Goal: Task Accomplishment & Management: Complete application form

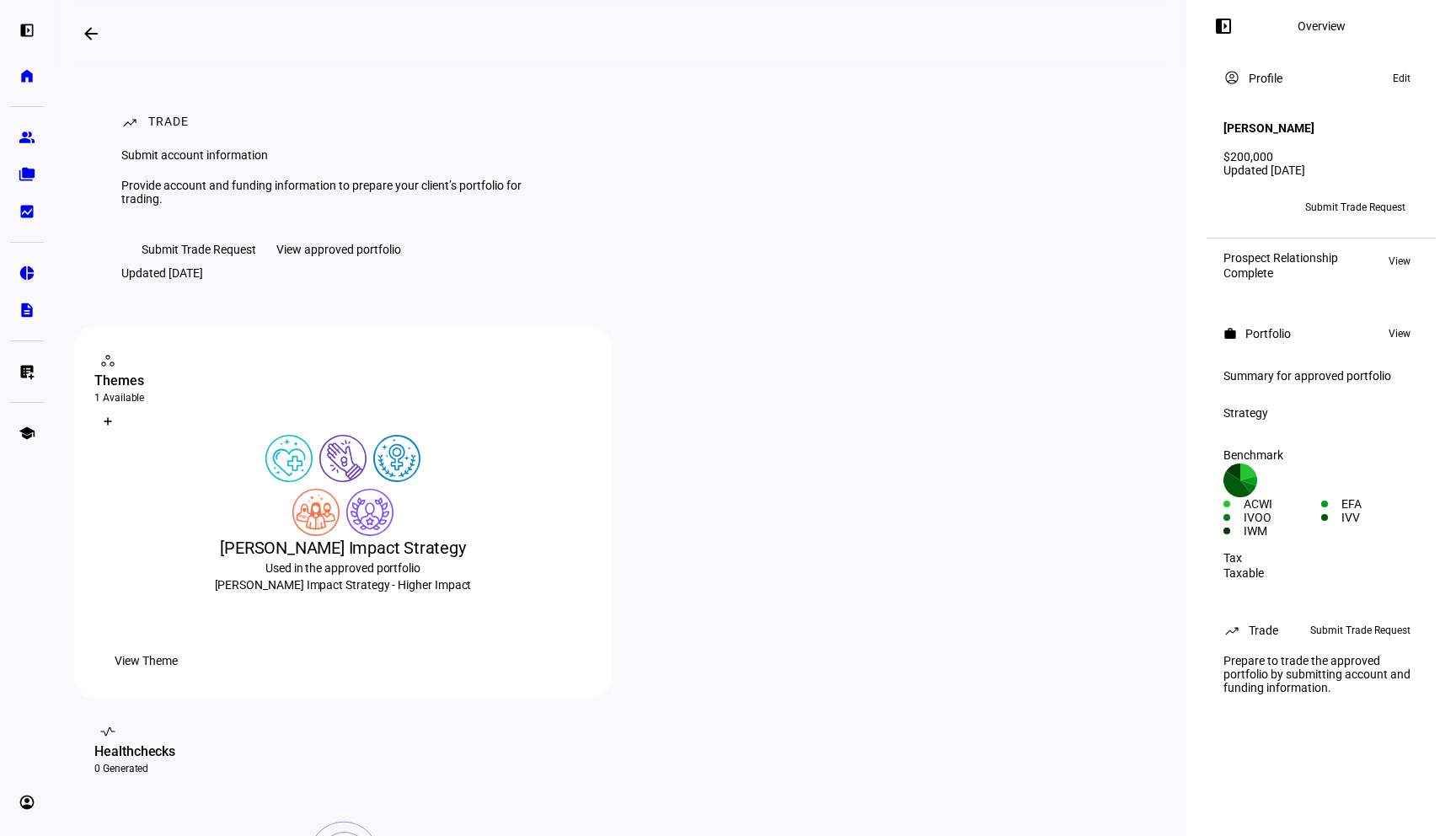
click at [1381, 193] on span "Submit Trade Request" at bounding box center [1354, 206] width 101 height 27
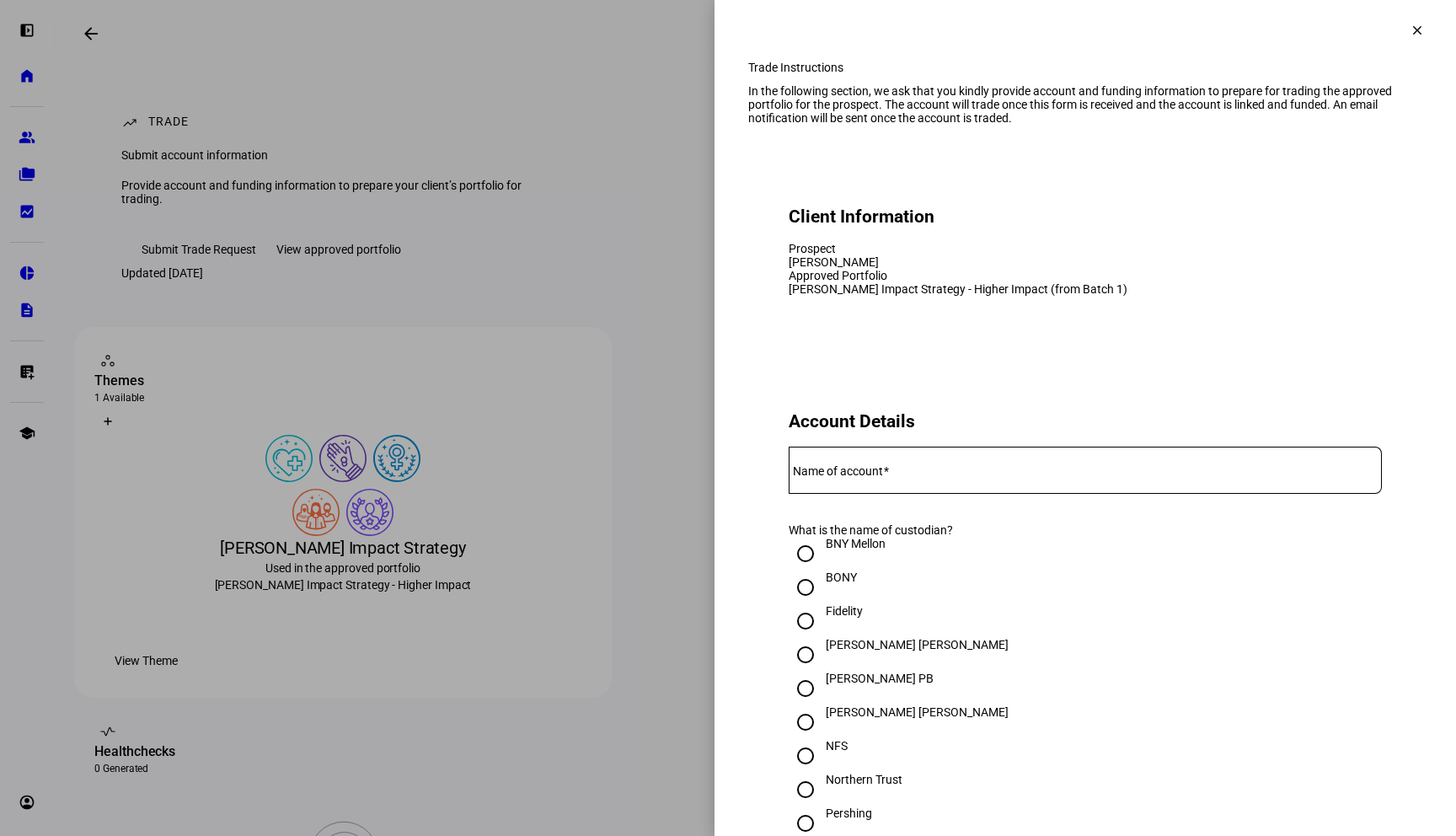
click at [1025, 493] on div at bounding box center [1084, 469] width 593 height 47
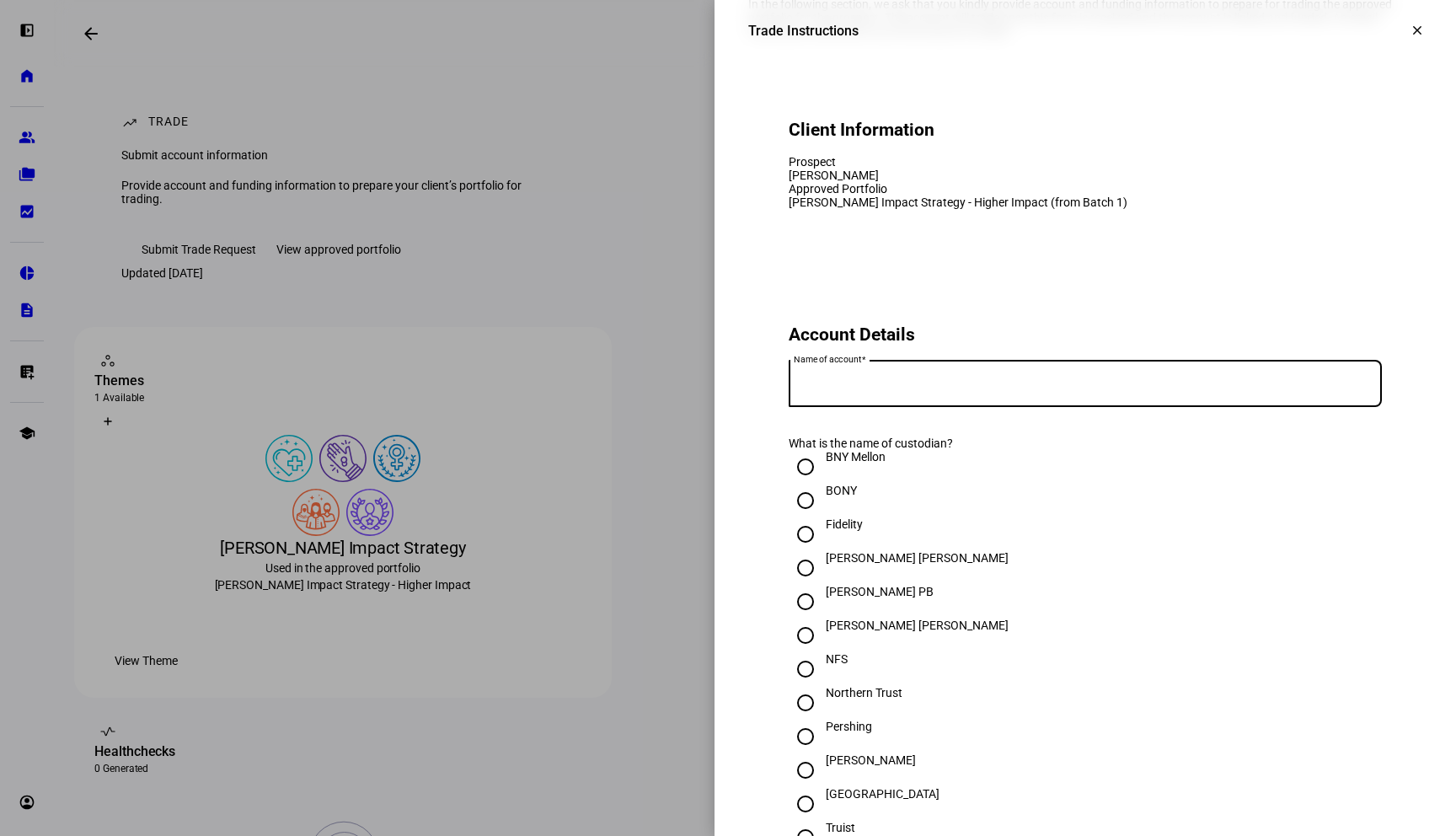
scroll to position [93, 0]
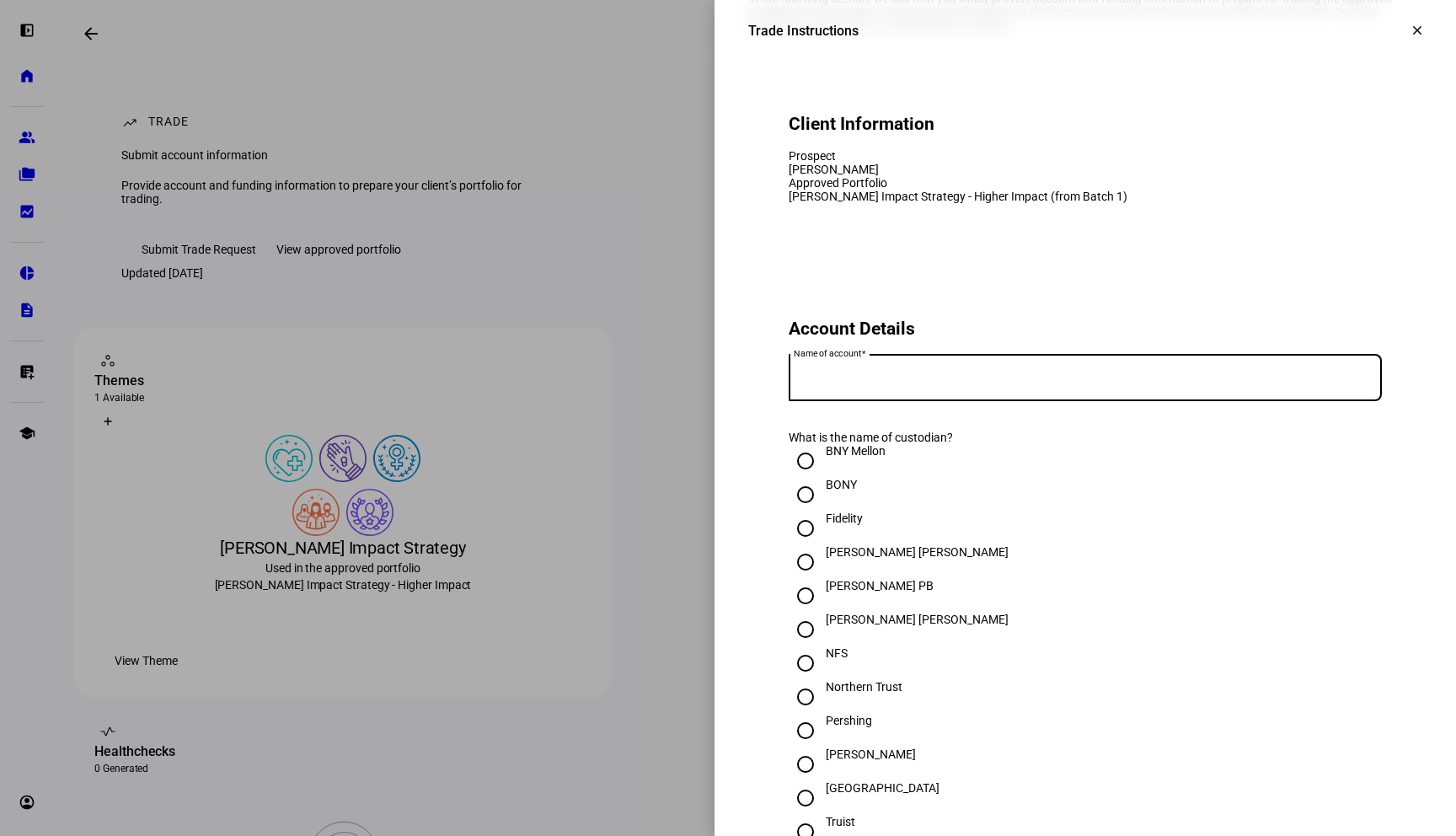
click at [807, 781] on input "[PERSON_NAME]" at bounding box center [805, 764] width 34 height 34
radio input "true"
click at [899, 381] on input "Name of account" at bounding box center [1084, 375] width 593 height 14
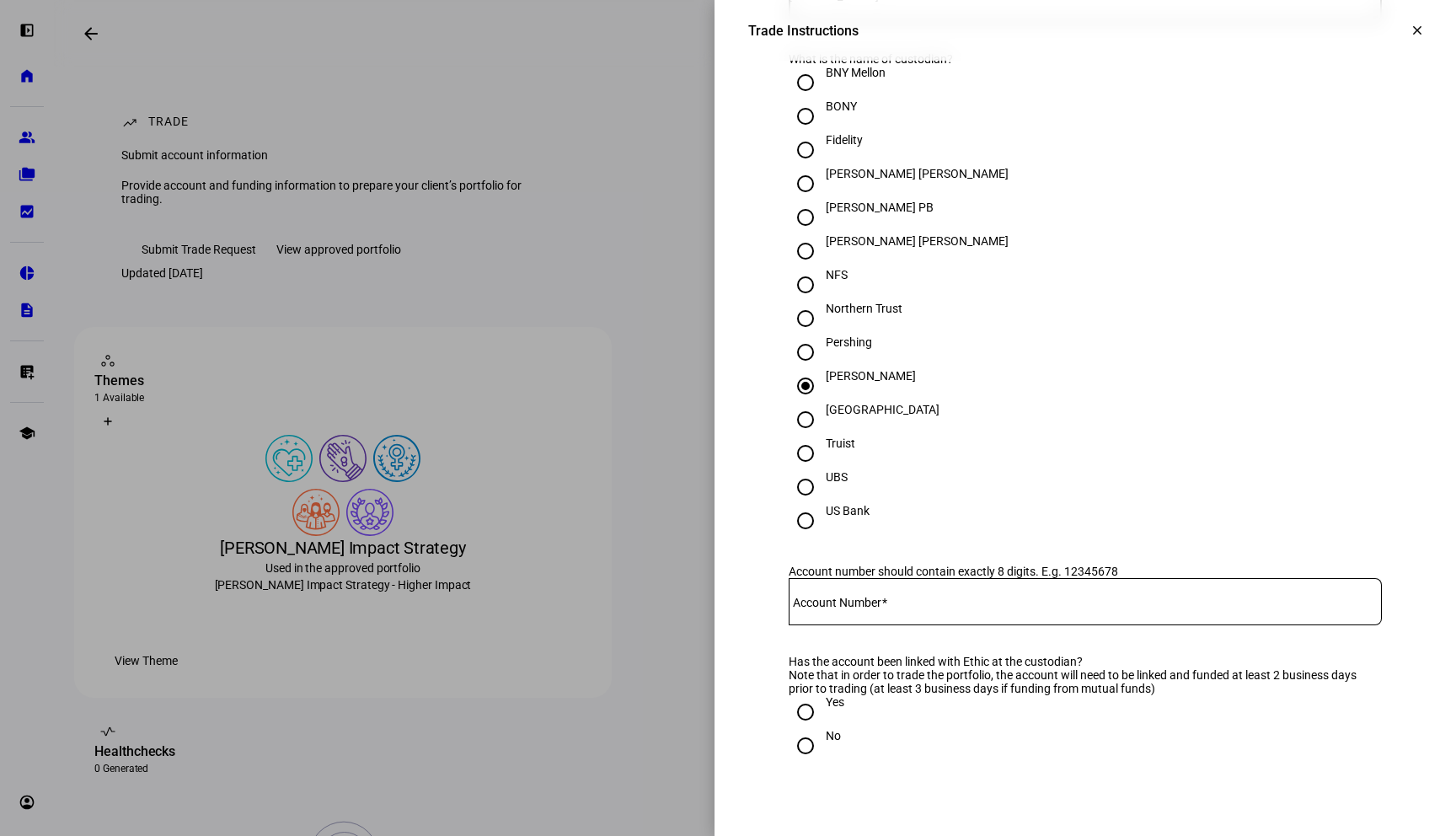
scroll to position [505, 0]
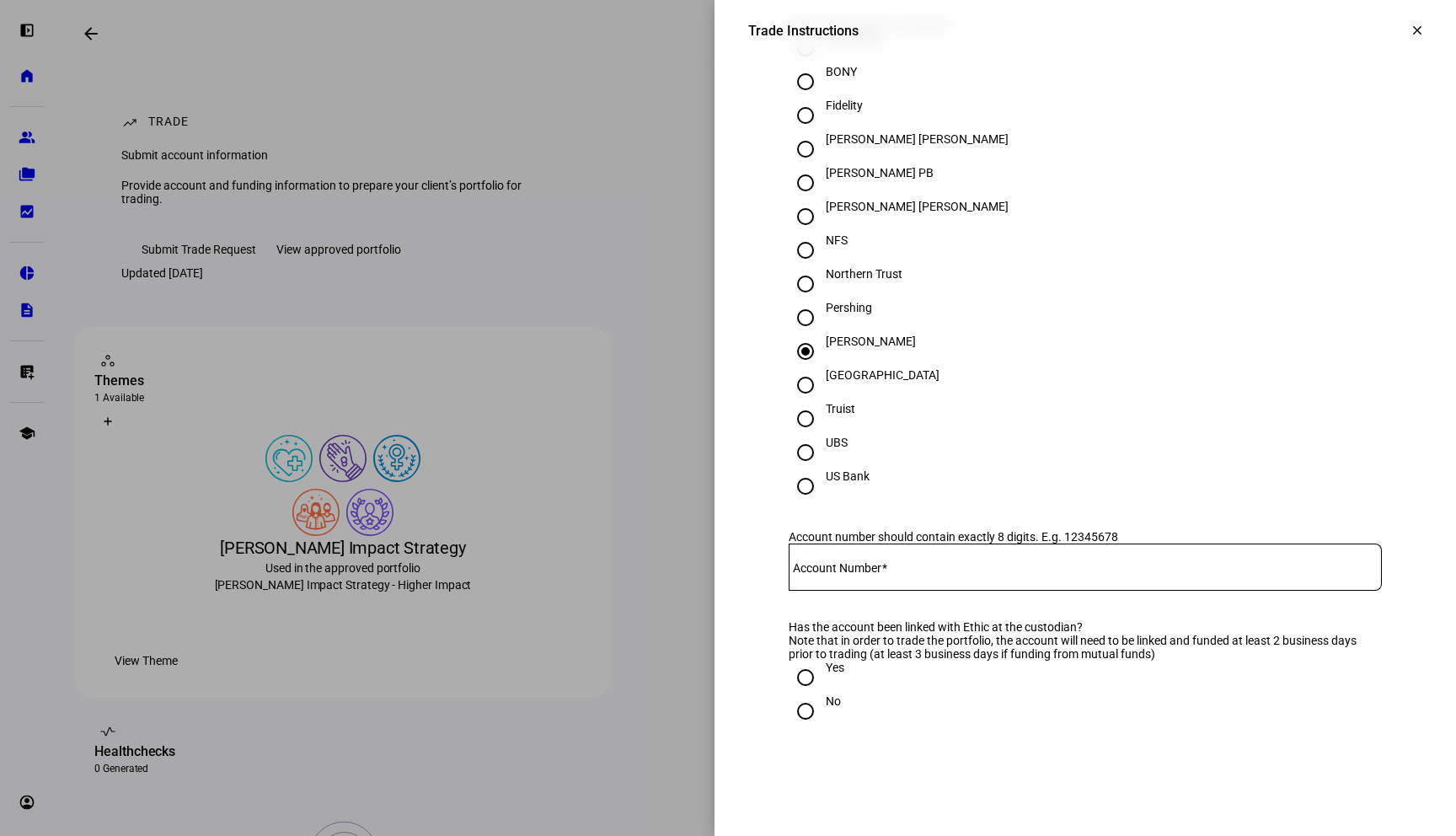
type input "[PERSON_NAME] Revocable Trust"
click at [961, 570] on input "Account Number" at bounding box center [1084, 564] width 593 height 14
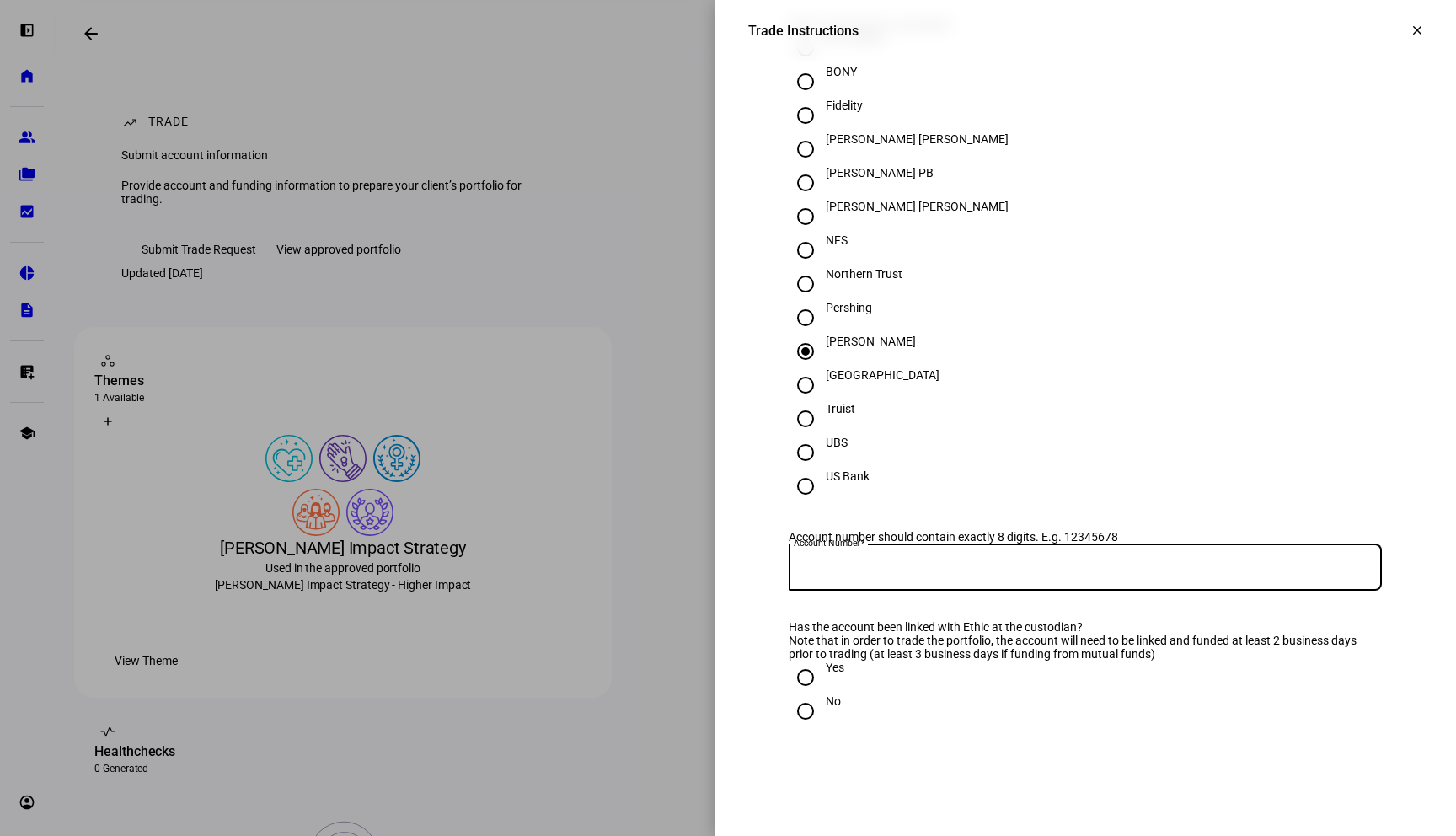
paste input "6056-1828"
click at [833, 570] on input "6056-1828" at bounding box center [1084, 564] width 593 height 14
type input "60561828"
click at [972, 727] on div "No" at bounding box center [1084, 711] width 593 height 34
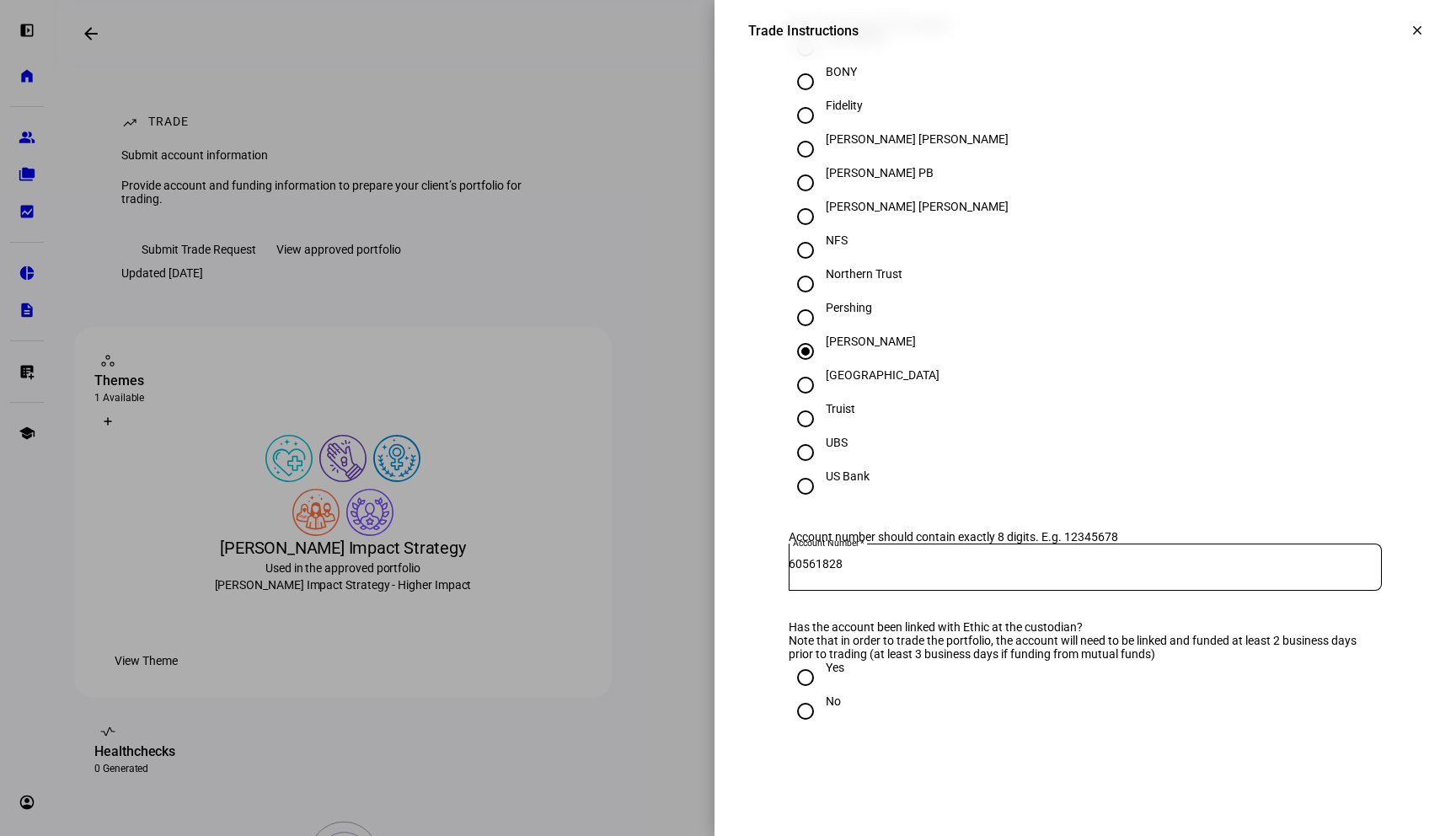
click at [803, 695] on input "Yes" at bounding box center [805, 678] width 34 height 34
radio input "true"
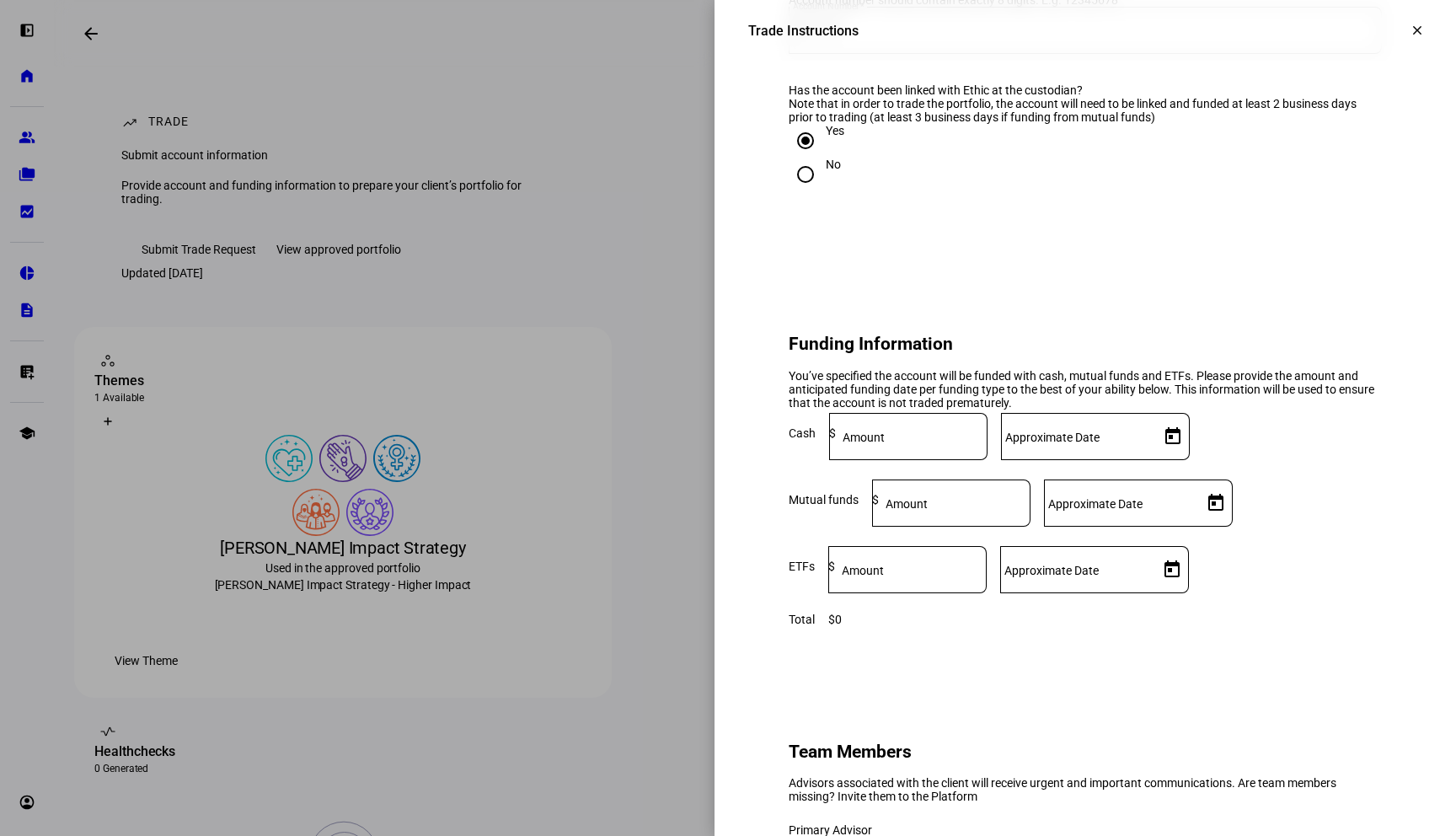
scroll to position [1049, 0]
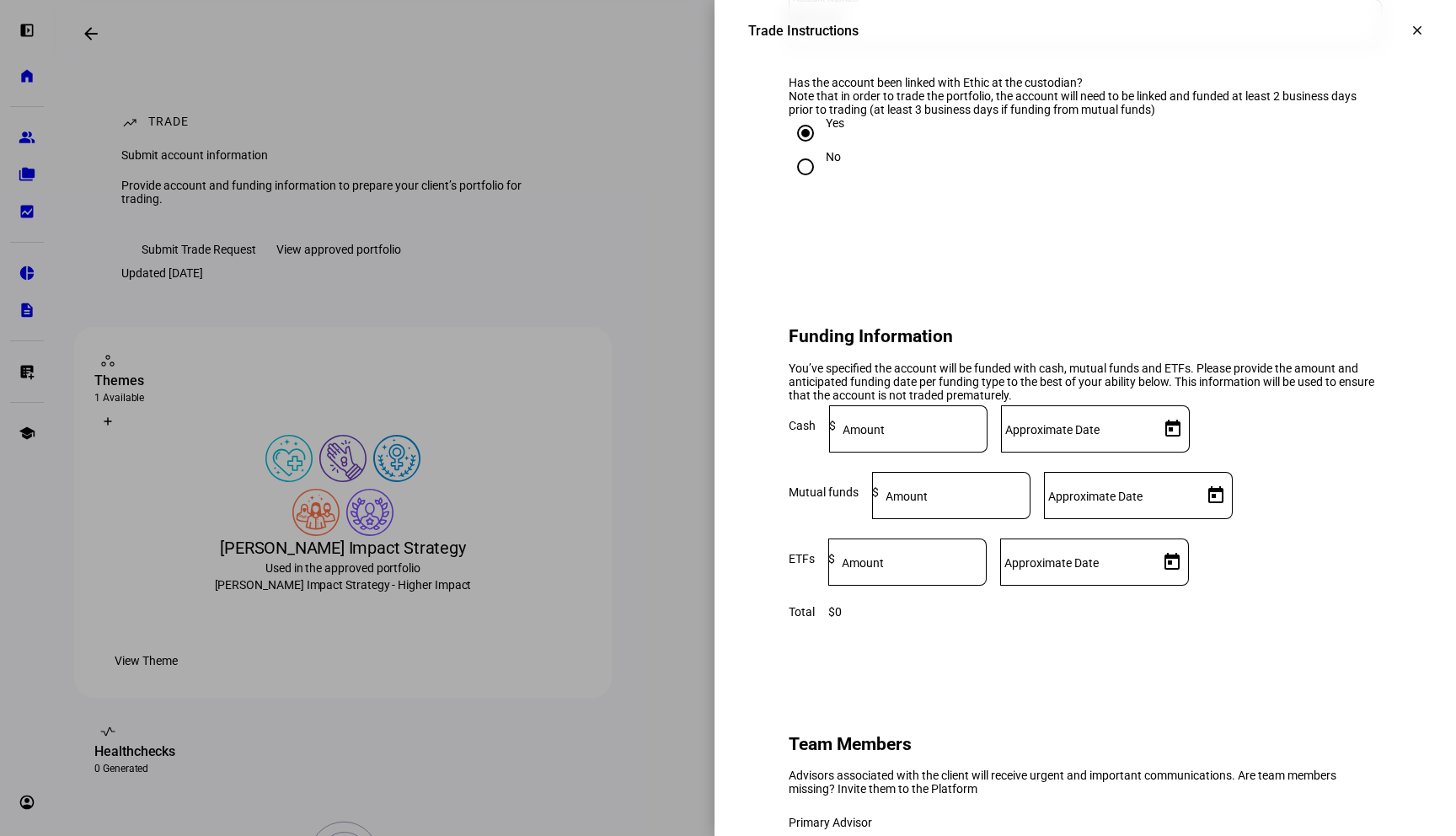
click at [988, 432] on input at bounding box center [912, 425] width 151 height 14
type input "200,000"
click at [1193, 449] on span "Open calendar" at bounding box center [1172, 428] width 41 height 41
click at [1338, 379] on span "15" at bounding box center [1344, 378] width 30 height 30
type input "[DATE]"
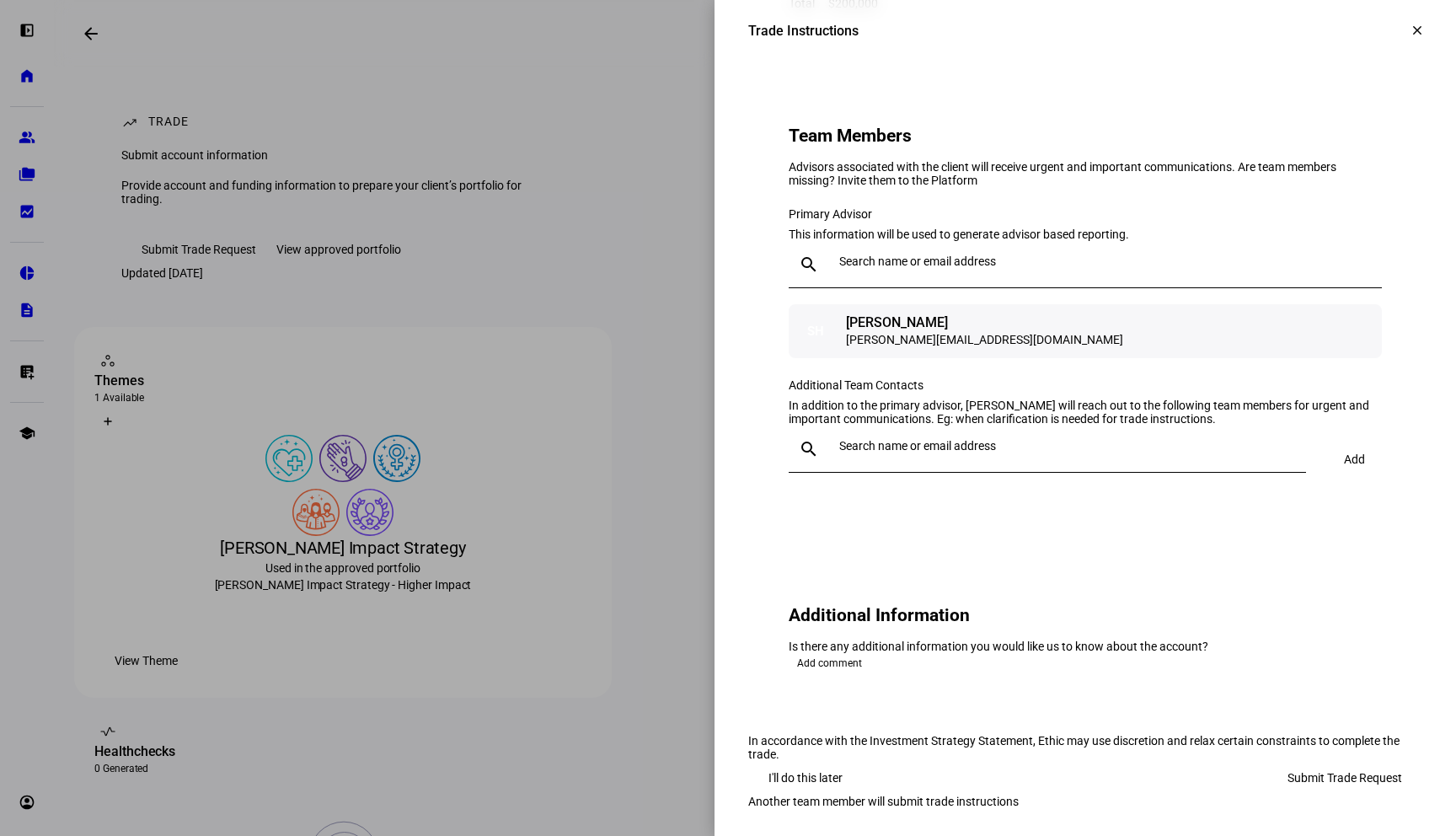
scroll to position [1658, 0]
click at [1059, 451] on input "text" at bounding box center [1069, 445] width 460 height 14
click at [1025, 662] on div "[PERSON_NAME]" at bounding box center [989, 660] width 277 height 17
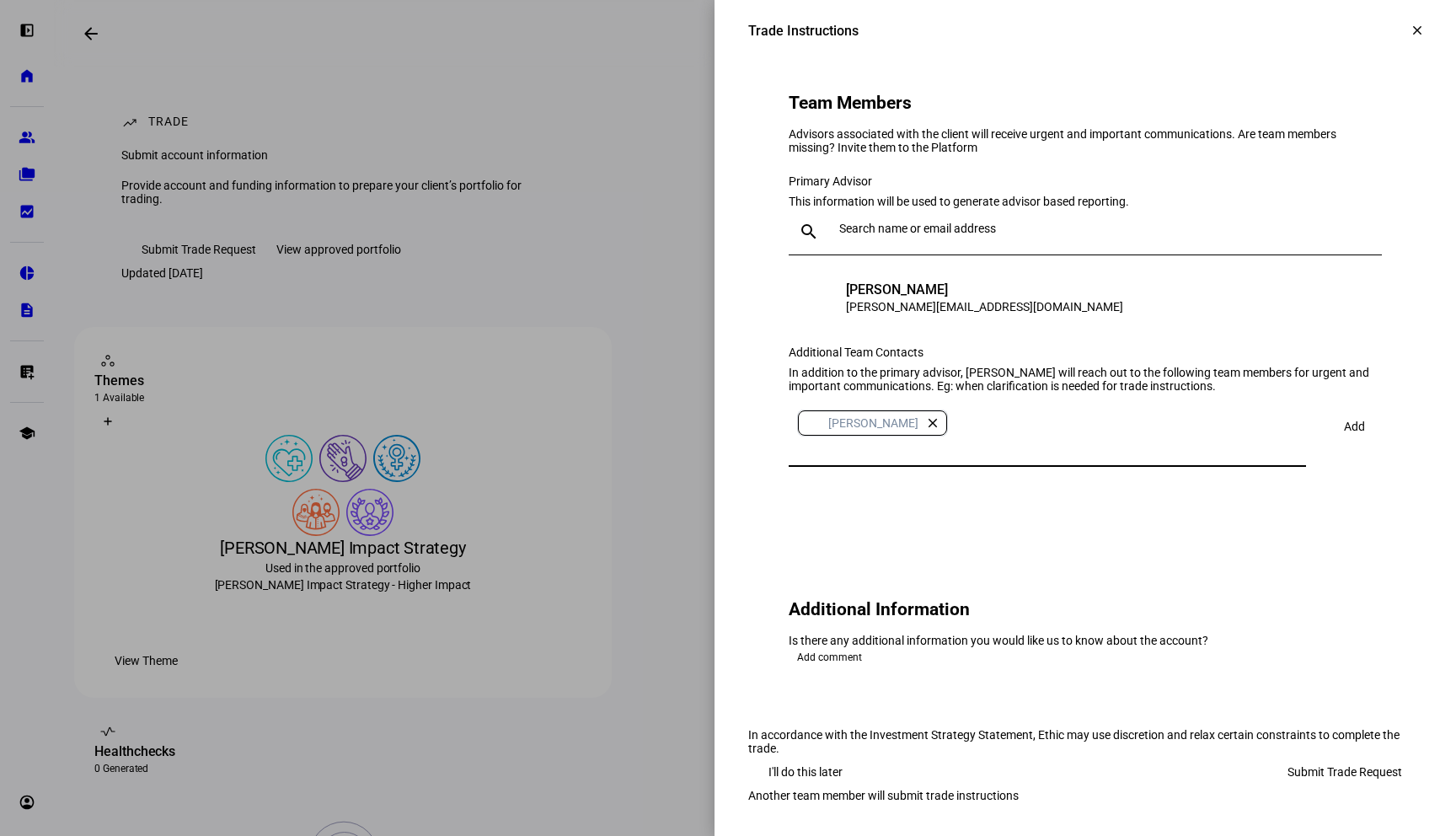
scroll to position [1936, 0]
click at [1337, 754] on span "Submit Trade Request" at bounding box center [1344, 771] width 115 height 34
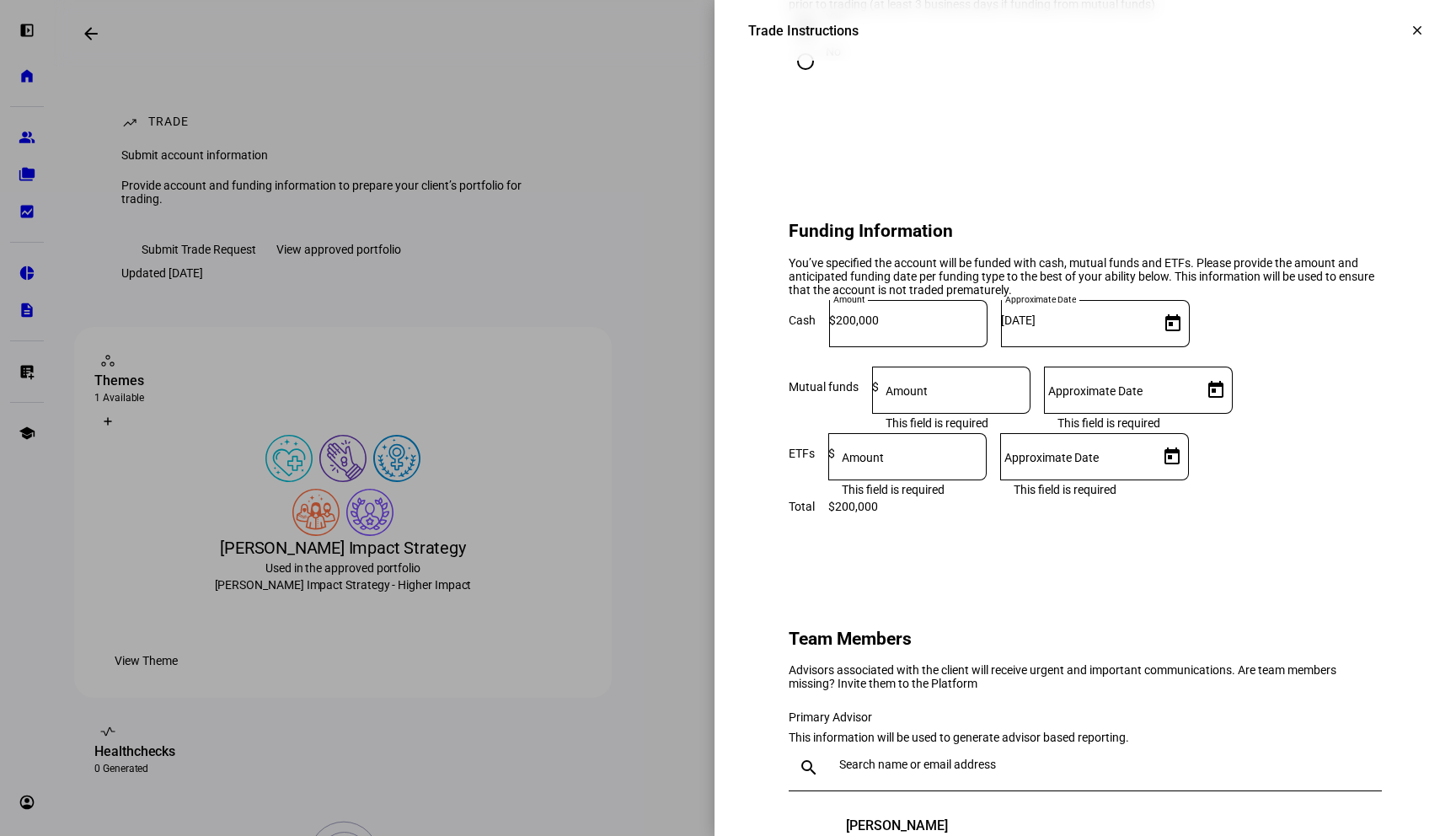
scroll to position [1137, 0]
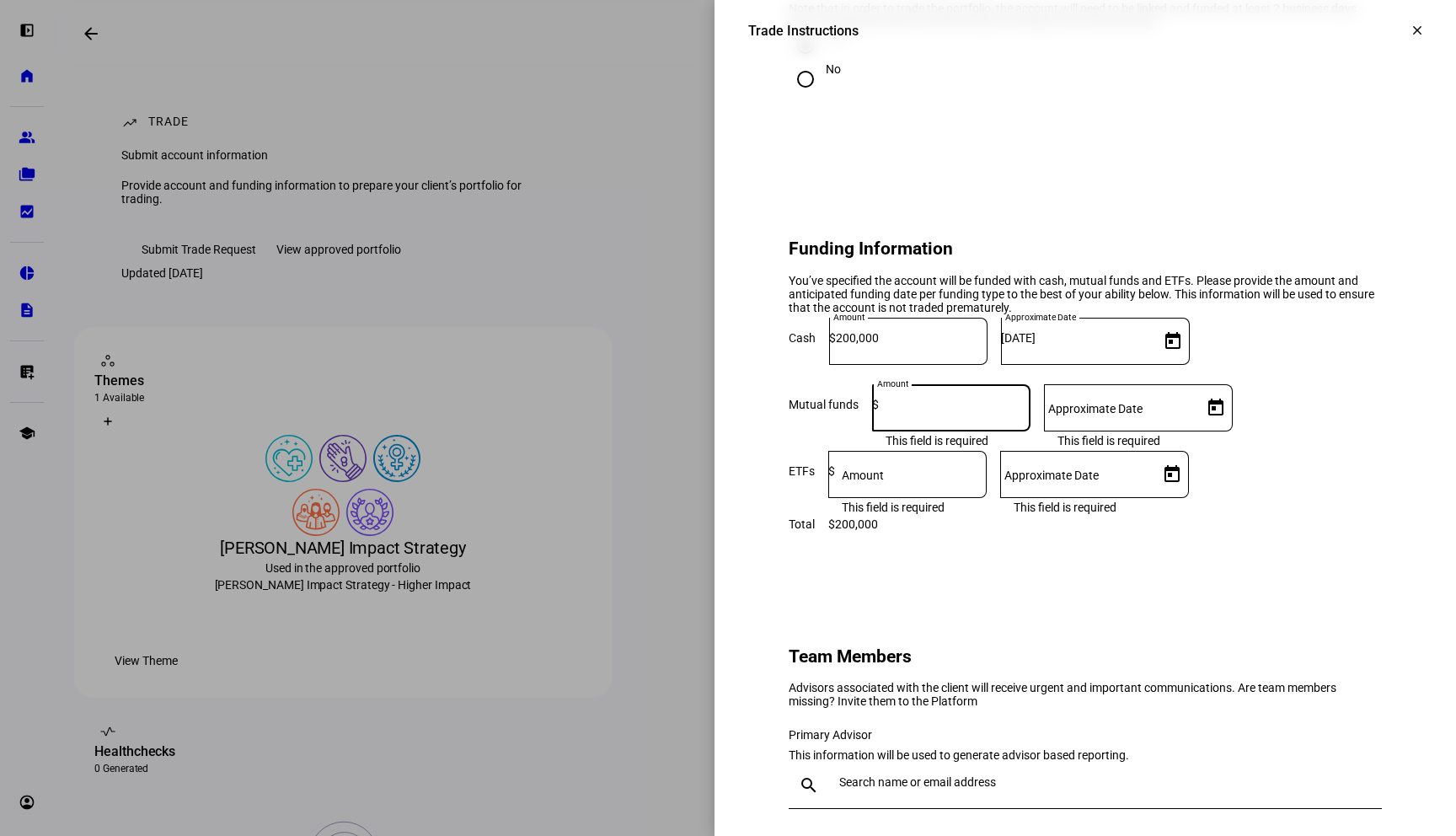
click at [1030, 411] on input at bounding box center [955, 405] width 151 height 14
type input "0"
click at [987, 477] on input at bounding box center [911, 471] width 151 height 14
type input "0"
click at [1068, 531] on div at bounding box center [1084, 531] width 593 height 0
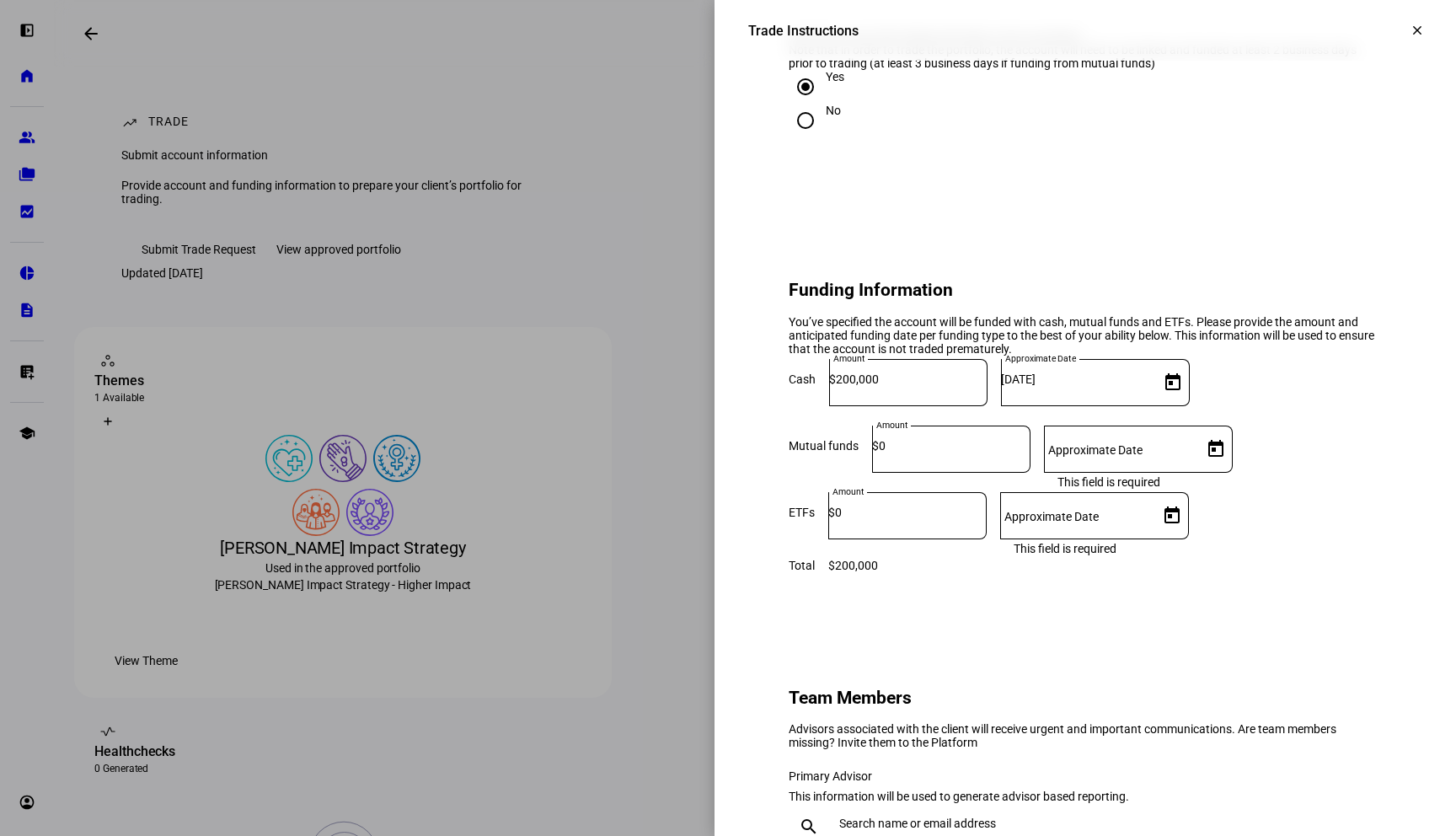
scroll to position [1104, 0]
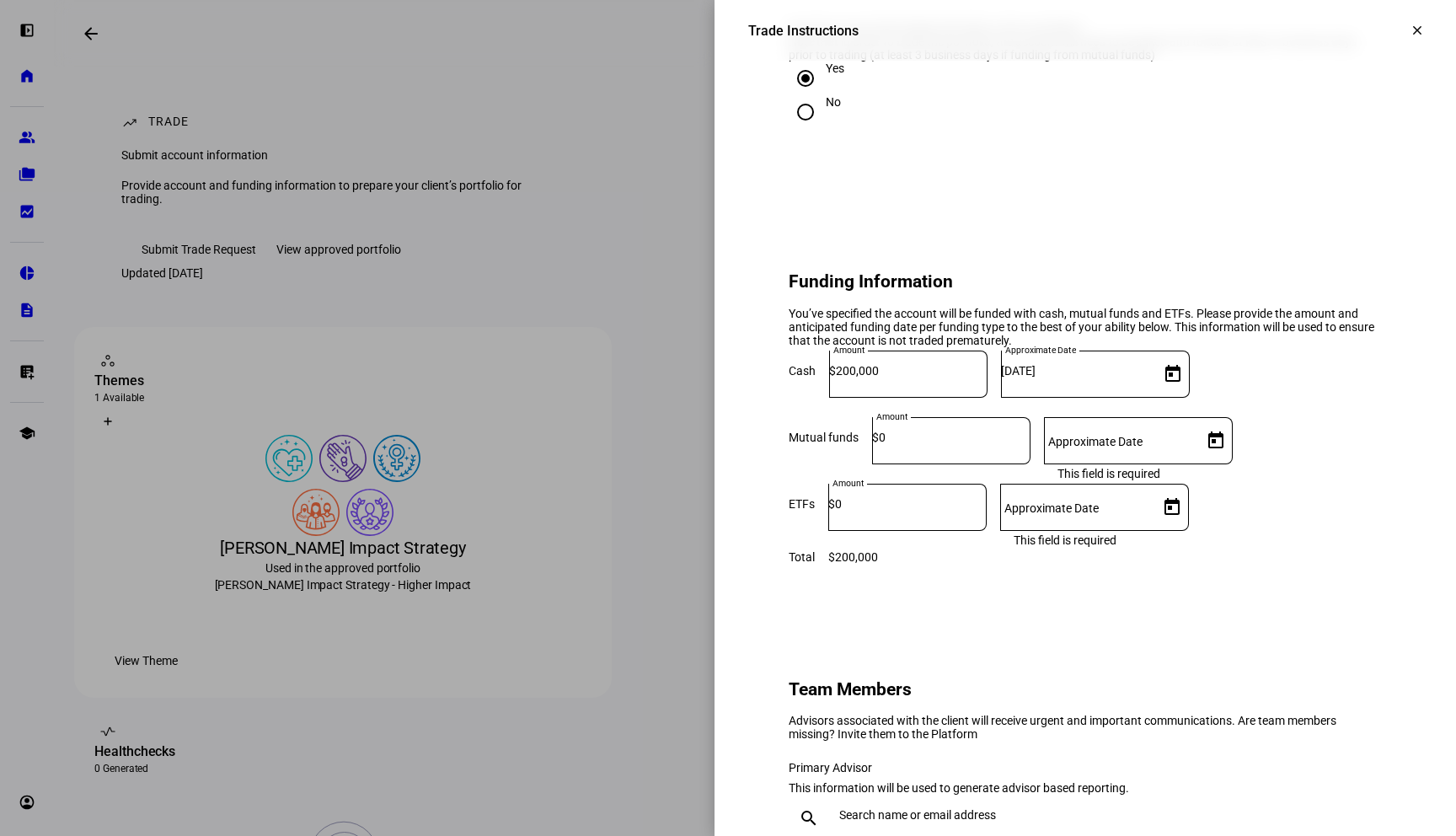
click at [1236, 460] on span "Open calendar" at bounding box center [1215, 440] width 41 height 41
click at [1282, 386] on span "13" at bounding box center [1277, 388] width 30 height 30
type input "[DATE]"
click at [1192, 527] on span "Open calendar" at bounding box center [1171, 507] width 41 height 41
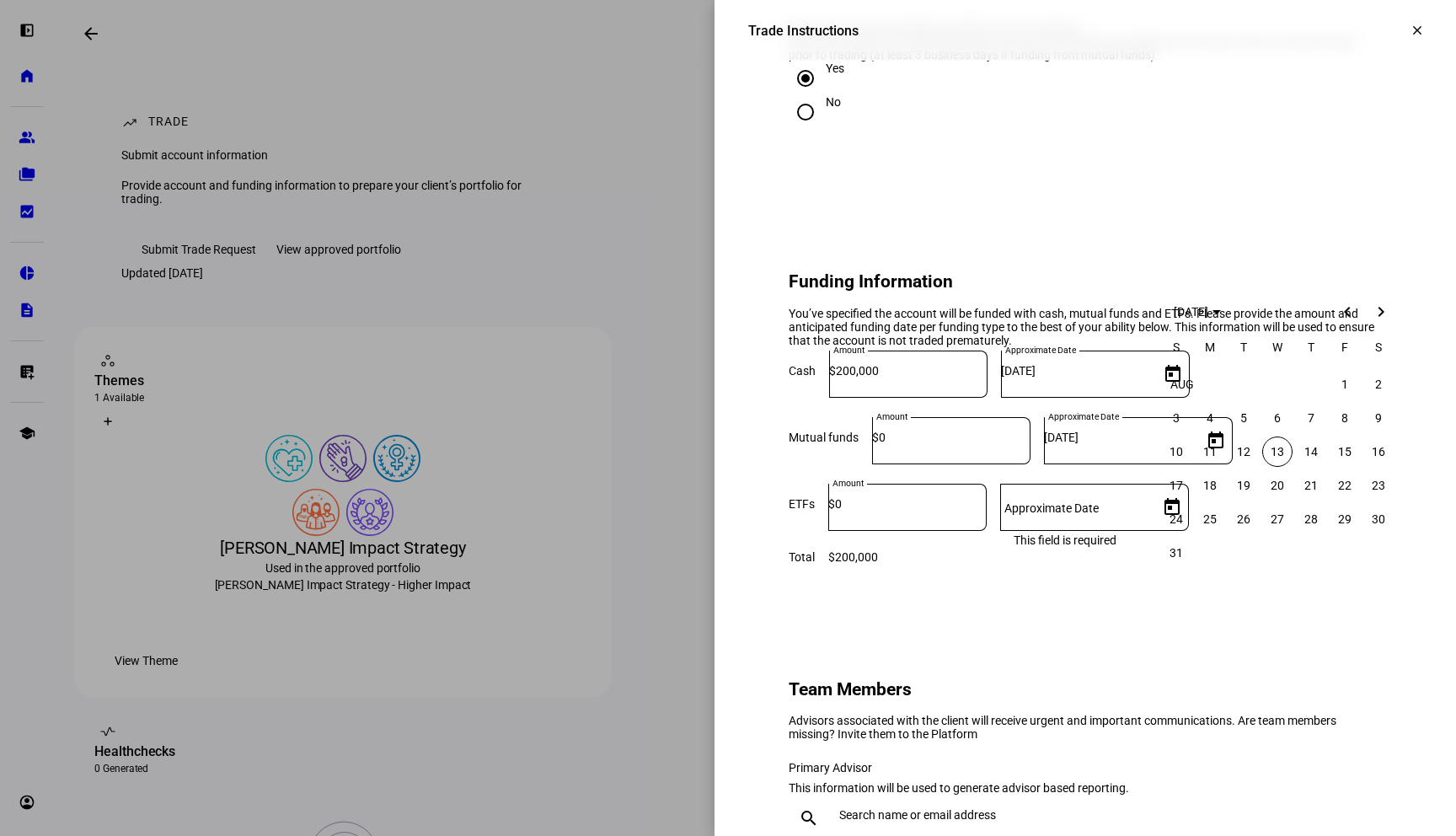
click at [1283, 443] on span "13" at bounding box center [1277, 451] width 30 height 30
type input "[DATE]"
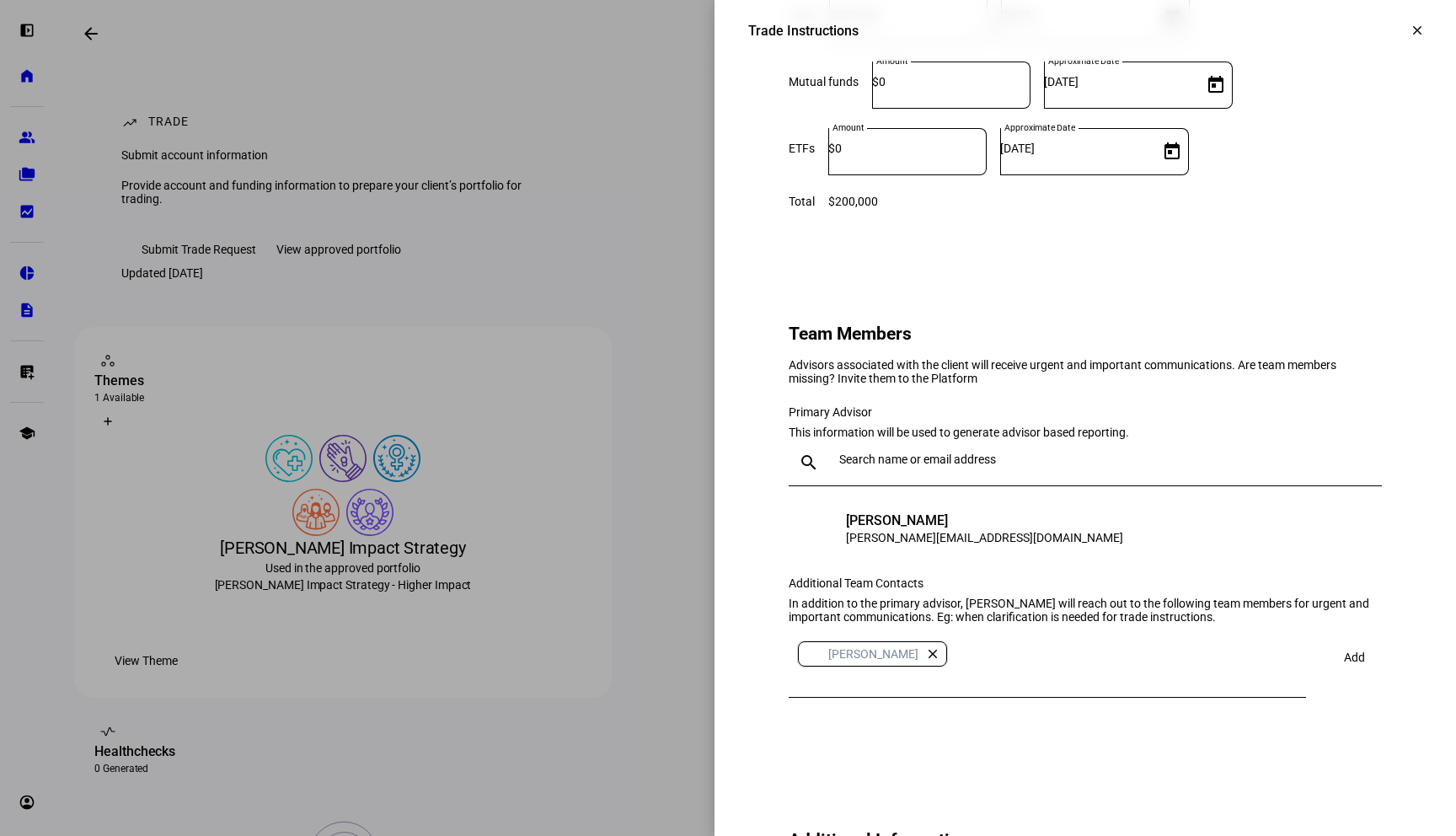
scroll to position [1936, 0]
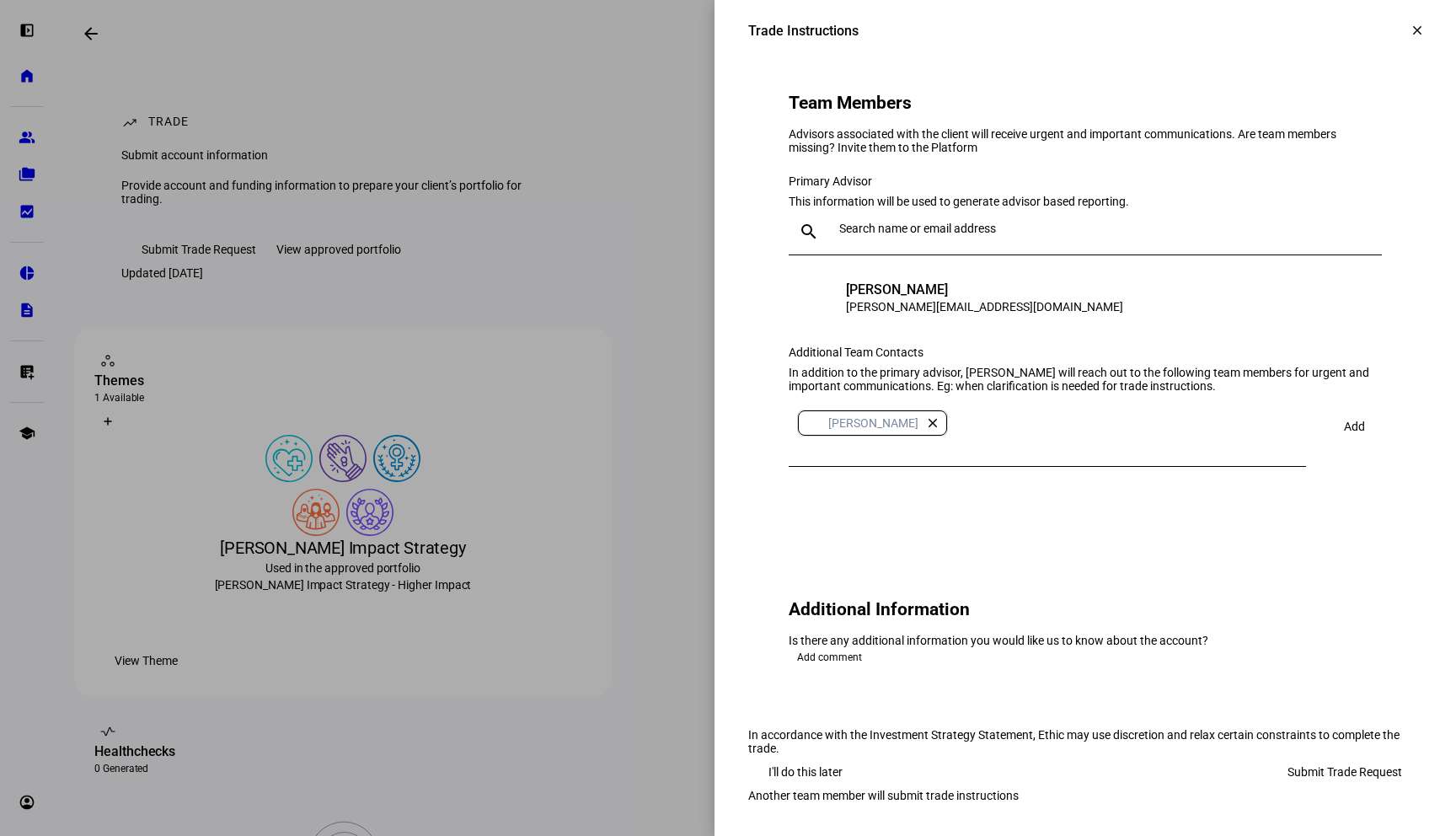
click at [1338, 754] on span "Submit Trade Request" at bounding box center [1344, 771] width 115 height 34
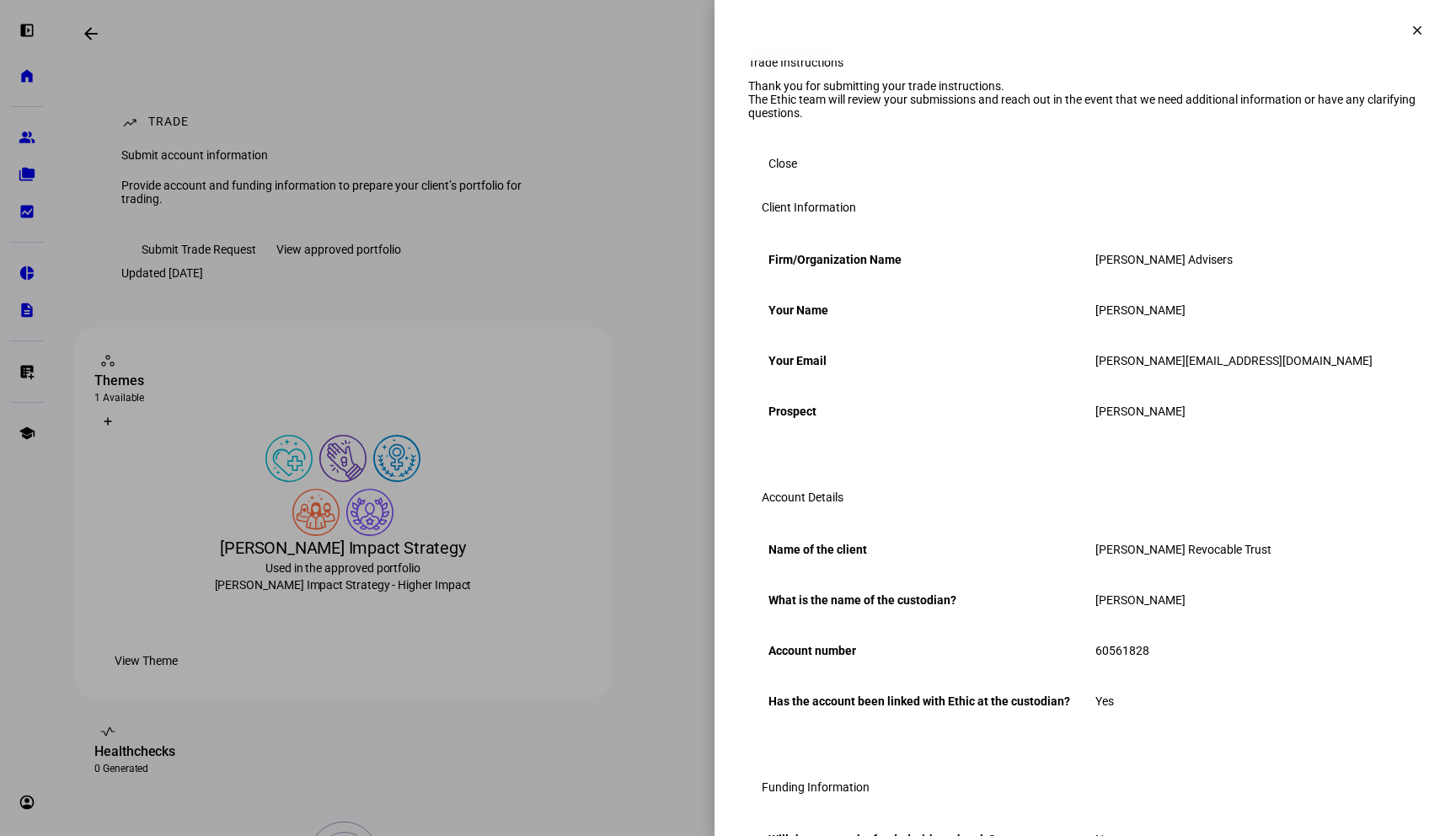
scroll to position [0, 0]
